Goal: Task Accomplishment & Management: Manage account settings

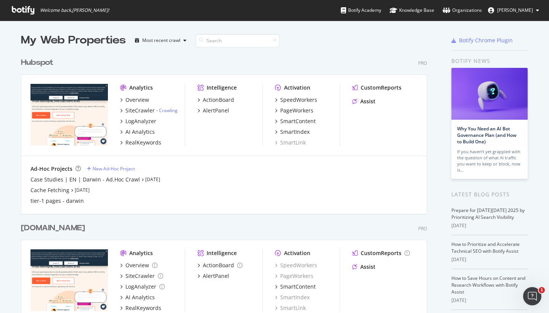
click at [48, 62] on div "Hubspot" at bounding box center [37, 62] width 32 height 11
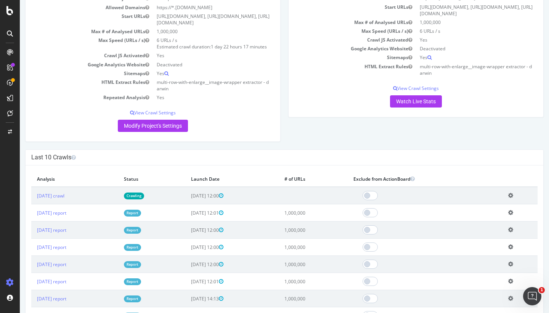
scroll to position [137, 0]
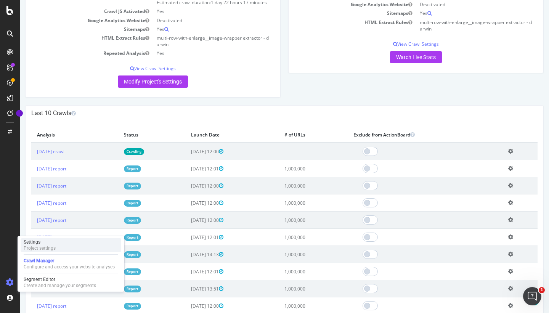
click at [54, 239] on div "Settings" at bounding box center [40, 242] width 32 height 6
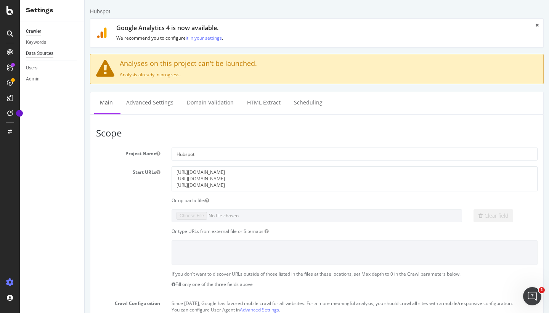
click at [43, 52] on div "Data Sources" at bounding box center [39, 54] width 27 height 8
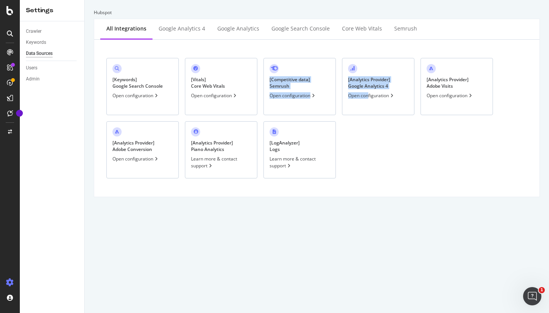
drag, startPoint x: 367, startPoint y: 93, endPoint x: 205, endPoint y: 123, distance: 165.5
click at [212, 109] on div "[ Keywords ] Google Search Console Open configuration [ Vitals ] Core Web Vital…" at bounding box center [316, 118] width 433 height 145
click at [446, 170] on div "[ Keywords ] Google Search Console Open configuration [ Vitals ] Core Web Vital…" at bounding box center [316, 118] width 433 height 145
click at [112, 85] on div "[ Keywords ] Google Search Console" at bounding box center [137, 82] width 50 height 13
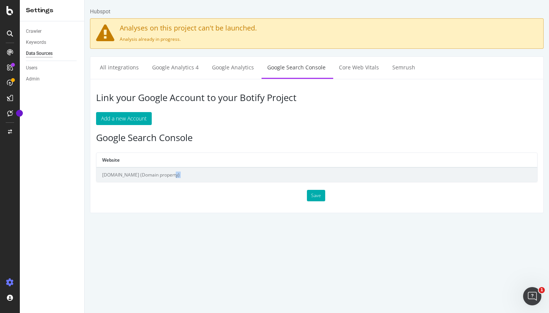
drag, startPoint x: 305, startPoint y: 184, endPoint x: 225, endPoint y: 175, distance: 80.2
click at [227, 175] on div "Link your Google Account to your Botify Project Add a new Account Google Search…" at bounding box center [317, 146] width 454 height 134
click at [255, 123] on p "Add a new Account" at bounding box center [316, 118] width 441 height 13
click at [11, 14] on icon at bounding box center [9, 10] width 7 height 9
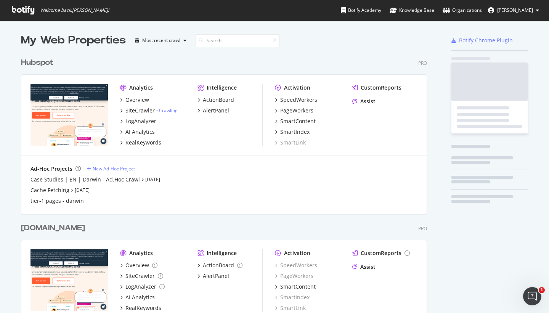
scroll to position [307, 537]
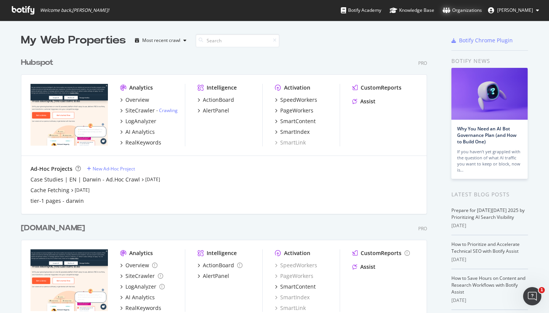
click at [475, 12] on div "Organizations" at bounding box center [461, 10] width 39 height 8
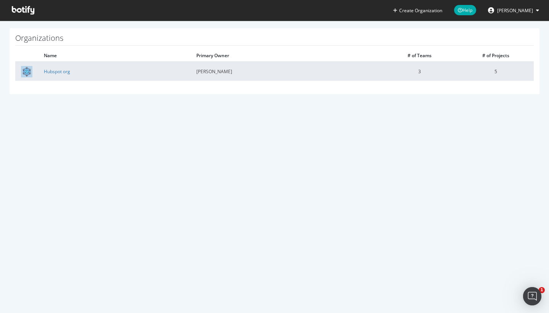
click at [67, 77] on td "Hubspot org" at bounding box center [114, 71] width 152 height 19
click at [67, 75] on td "Hubspot org" at bounding box center [114, 71] width 152 height 19
click at [66, 74] on link "Hubspot org" at bounding box center [57, 71] width 26 height 6
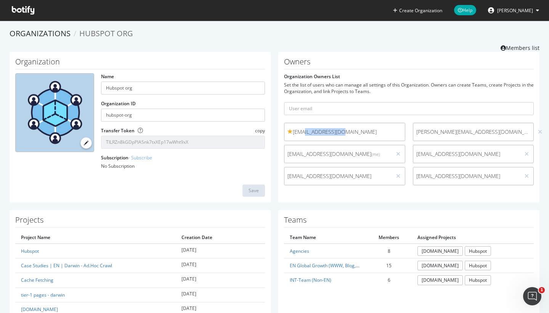
drag, startPoint x: 344, startPoint y: 134, endPoint x: 300, endPoint y: 133, distance: 43.4
click at [300, 133] on span "afrost@hubspot.com" at bounding box center [344, 132] width 114 height 8
click at [357, 128] on span "afrost@hubspot.com" at bounding box center [344, 132] width 114 height 8
drag, startPoint x: 357, startPoint y: 132, endPoint x: 290, endPoint y: 131, distance: 67.1
click at [290, 131] on span "afrost@hubspot.com" at bounding box center [344, 132] width 114 height 8
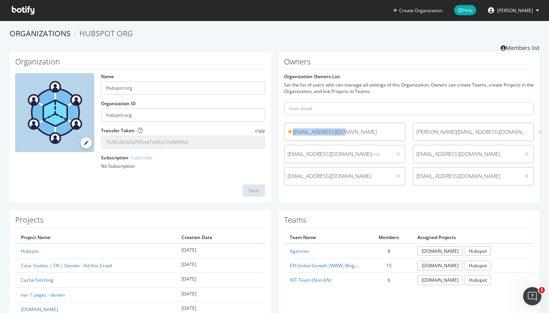
copy span "afrost@hubspot.com"
click at [513, 13] on span "[PERSON_NAME]" at bounding box center [515, 10] width 36 height 6
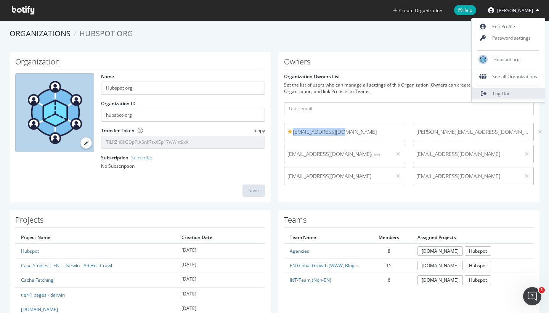
click at [500, 93] on span "Log Out" at bounding box center [501, 93] width 16 height 6
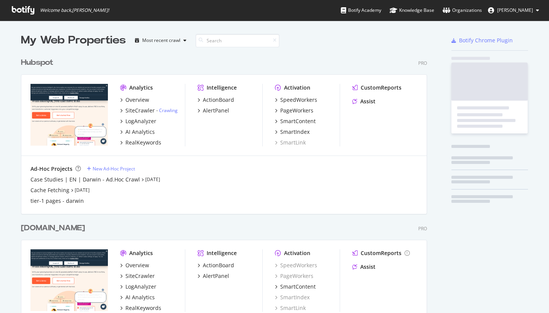
scroll to position [293, 406]
